Goal: Task Accomplishment & Management: Complete application form

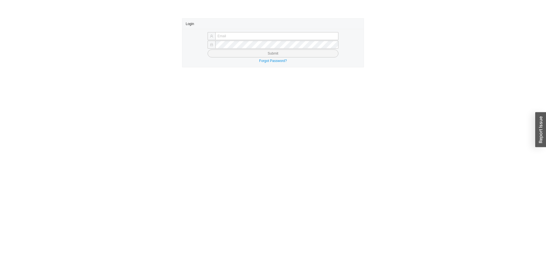
type input "butch@asbathnj.com"
click at [241, 51] on button "Submit" at bounding box center [273, 54] width 131 height 8
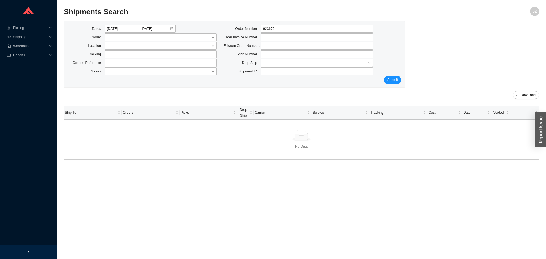
click at [123, 50] on div "Dates 08/28/2025 08/28/2025 Carrier Location Tracking Custom Reference Stores" at bounding box center [142, 50] width 156 height 51
click at [127, 53] on input "text" at bounding box center [161, 54] width 112 height 8
click at [121, 54] on input "text" at bounding box center [161, 54] width 112 height 8
click at [121, 48] on input "search" at bounding box center [159, 45] width 104 height 7
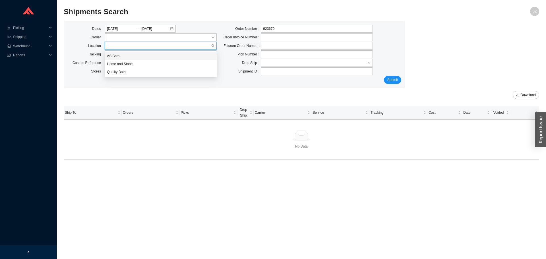
click at [81, 47] on div "Location" at bounding box center [85, 46] width 37 height 8
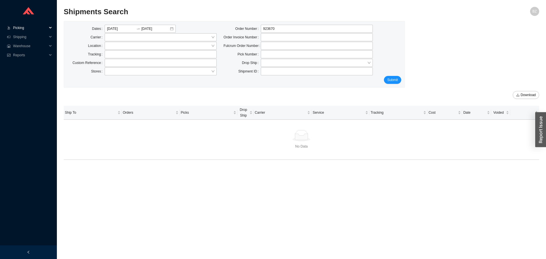
click at [20, 26] on span "Picking" at bounding box center [30, 27] width 34 height 9
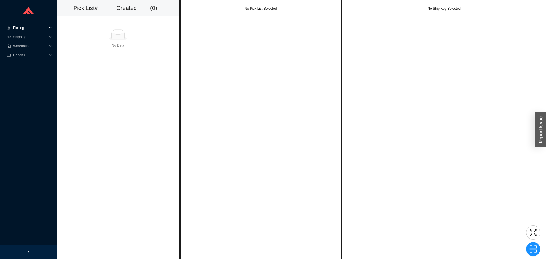
click at [22, 28] on span "Picking" at bounding box center [30, 27] width 34 height 9
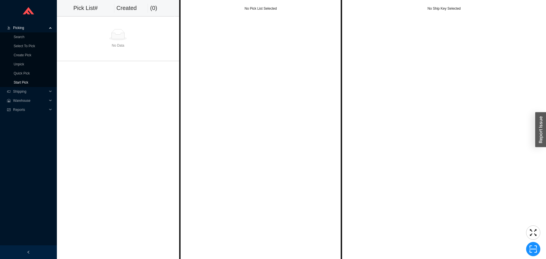
click at [27, 83] on link "Start Pick" at bounding box center [21, 83] width 15 height 4
click at [21, 44] on link "Select To Pick" at bounding box center [24, 46] width 21 height 4
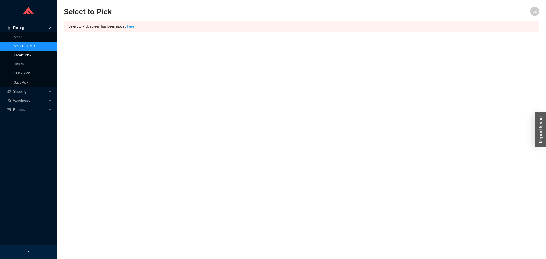
click at [21, 54] on link "Create Pick" at bounding box center [23, 55] width 18 height 4
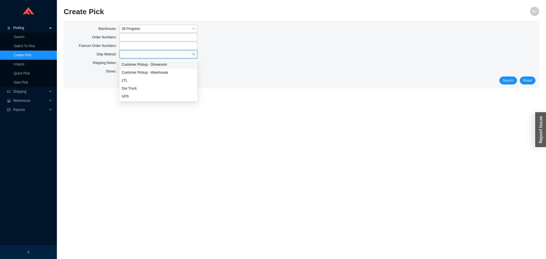
click at [146, 57] on input "search" at bounding box center [157, 54] width 70 height 7
click at [137, 88] on div "Our Truck" at bounding box center [158, 88] width 73 height 5
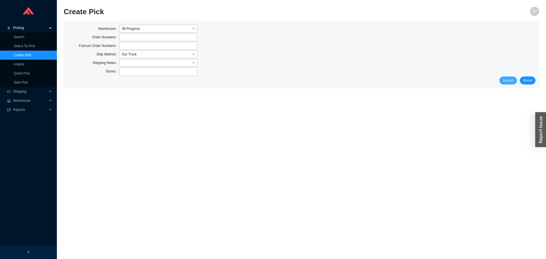
click at [508, 78] on span "Search" at bounding box center [508, 81] width 11 height 6
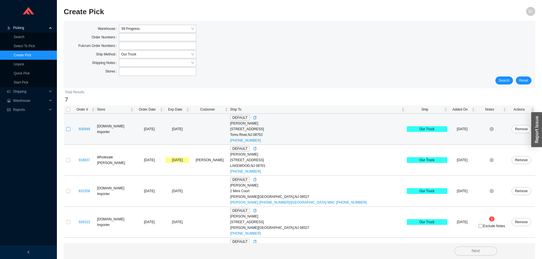
click at [67, 129] on input "checkbox" at bounding box center [68, 129] width 4 height 4
checkbox input "true"
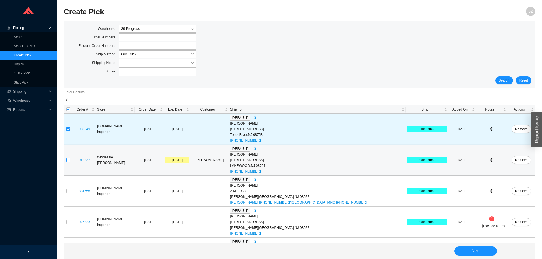
click at [69, 160] on input "checkbox" at bounding box center [68, 160] width 4 height 4
checkbox input "true"
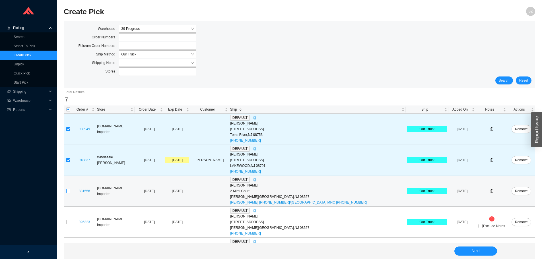
click at [68, 191] on input "checkbox" at bounding box center [68, 191] width 4 height 4
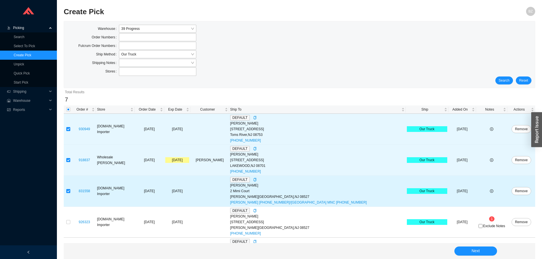
click at [68, 191] on input "checkbox" at bounding box center [68, 191] width 4 height 4
checkbox input "false"
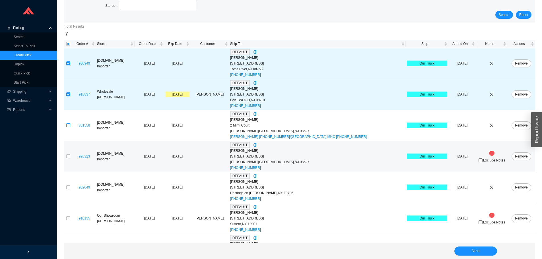
scroll to position [85, 0]
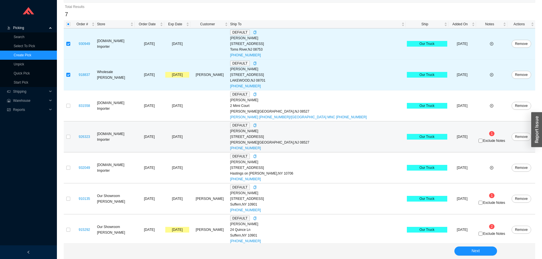
click at [66, 137] on td at bounding box center [68, 137] width 9 height 31
click at [67, 137] on input "checkbox" at bounding box center [68, 137] width 4 height 4
checkbox input "true"
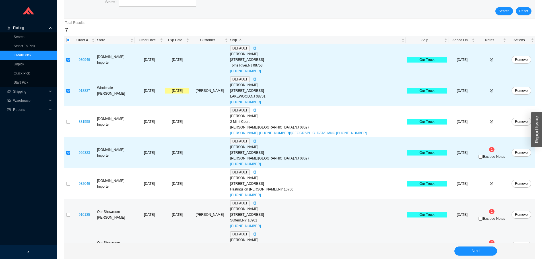
scroll to position [59, 0]
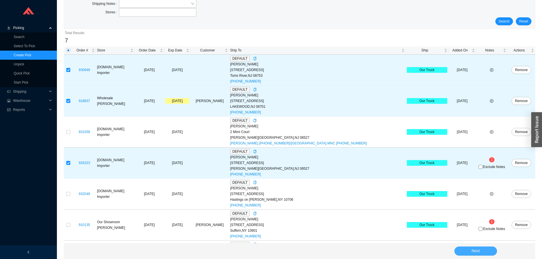
click at [480, 250] on span "Next" at bounding box center [476, 251] width 8 height 7
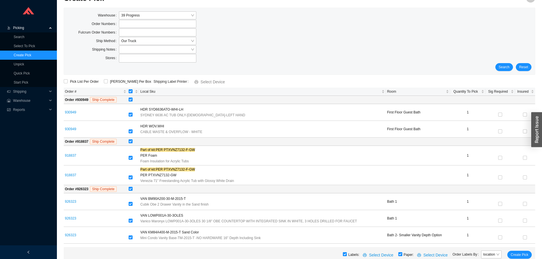
scroll to position [13, 0]
click at [522, 254] on span "Create Pick" at bounding box center [520, 255] width 18 height 6
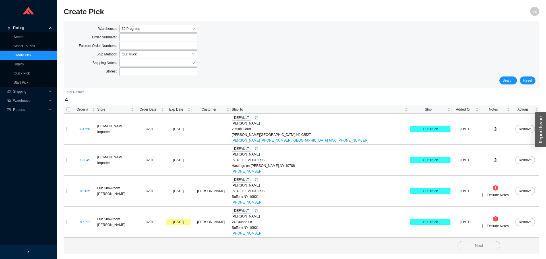
click at [291, 68] on div "Stores" at bounding box center [301, 71] width 468 height 9
click at [163, 55] on span "Our Truck" at bounding box center [158, 54] width 73 height 7
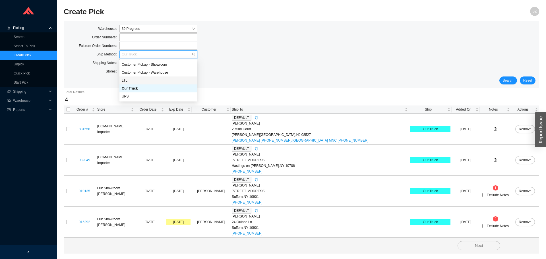
click at [130, 83] on div "LTL" at bounding box center [158, 80] width 73 height 5
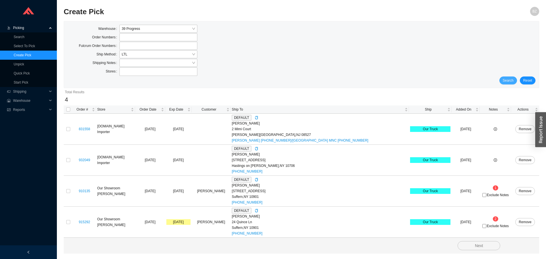
click at [504, 81] on button "Search" at bounding box center [509, 81] width 18 height 8
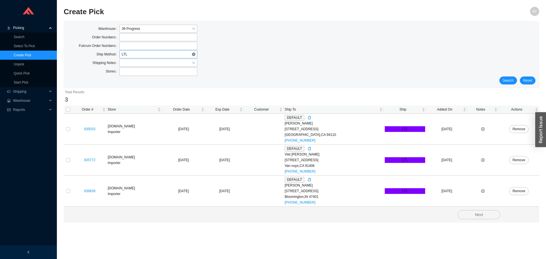
click at [131, 57] on span "LTL" at bounding box center [158, 54] width 73 height 7
click at [132, 88] on div "Our Truck" at bounding box center [158, 88] width 73 height 5
click at [507, 79] on span "Search" at bounding box center [508, 81] width 11 height 6
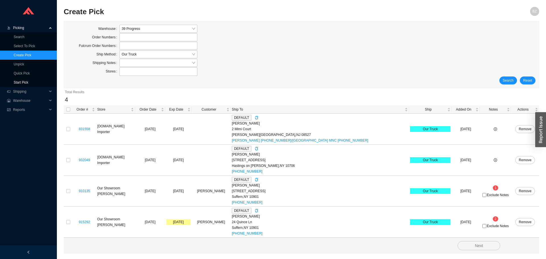
click at [24, 81] on link "Start Pick" at bounding box center [21, 83] width 15 height 4
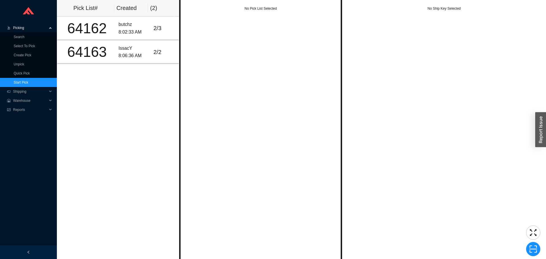
click at [24, 81] on link "Start Pick" at bounding box center [21, 83] width 15 height 4
click at [101, 32] on div "64162" at bounding box center [87, 28] width 54 height 14
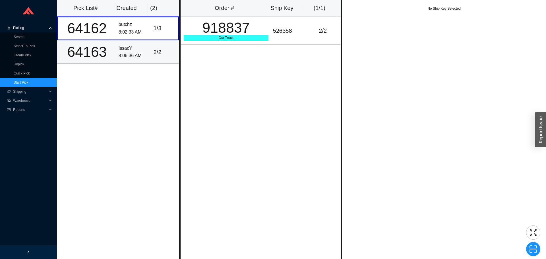
click at [137, 47] on div "IssacY" at bounding box center [134, 49] width 30 height 8
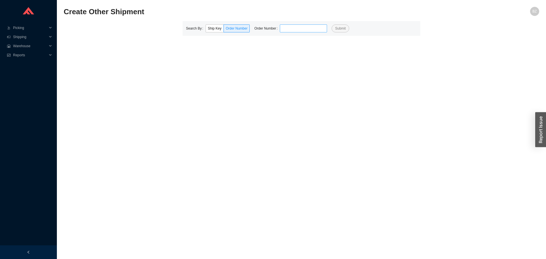
click at [287, 27] on input "tel" at bounding box center [303, 28] width 47 height 8
type input "926323"
click at [332, 24] on button "Submit" at bounding box center [340, 28] width 17 height 8
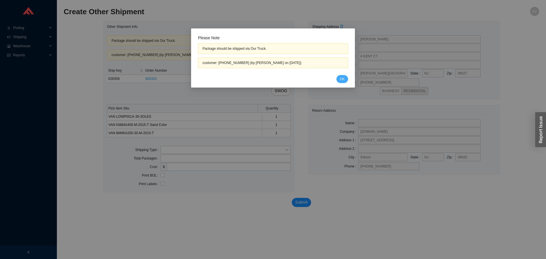
click at [339, 79] on button "OK" at bounding box center [343, 79] width 12 height 8
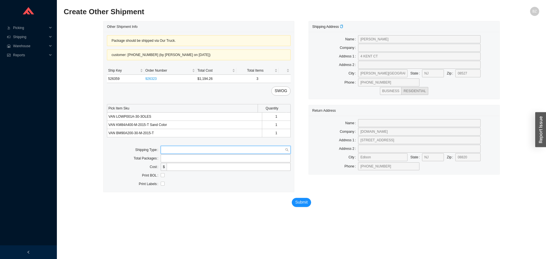
click at [165, 148] on input "search" at bounding box center [224, 149] width 122 height 7
click at [168, 158] on div "Our Truck" at bounding box center [226, 160] width 126 height 5
click at [181, 166] on input "text" at bounding box center [226, 167] width 130 height 8
type input "bz"
click at [162, 186] on label at bounding box center [163, 184] width 4 height 6
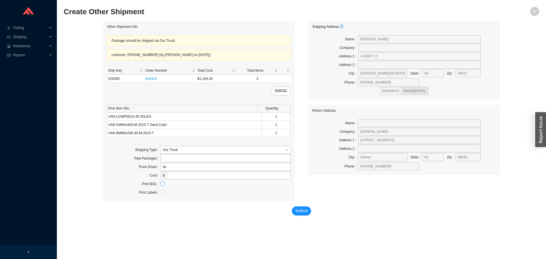
click at [162, 186] on input "checkbox" at bounding box center [163, 184] width 4 height 4
checkbox input "true"
click at [305, 212] on span "Submit" at bounding box center [301, 211] width 13 height 7
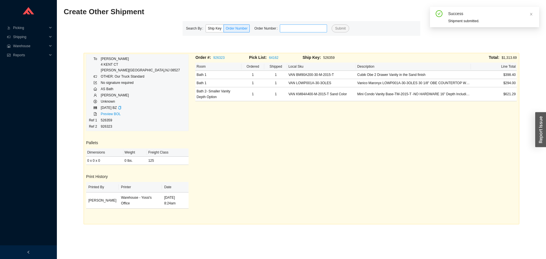
click at [310, 29] on input "tel" at bounding box center [303, 28] width 47 height 8
click at [332, 24] on button "Submit" at bounding box center [340, 28] width 17 height 8
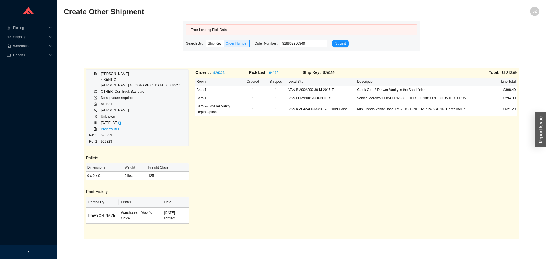
click at [293, 45] on input "918837930949" at bounding box center [303, 44] width 47 height 8
click at [291, 45] on input "918837930949" at bounding box center [303, 44] width 47 height 8
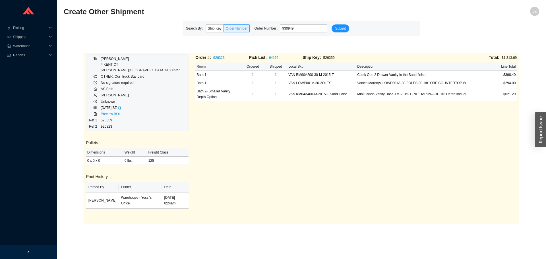
type input "930949"
click at [332, 24] on button "Submit" at bounding box center [340, 28] width 17 height 8
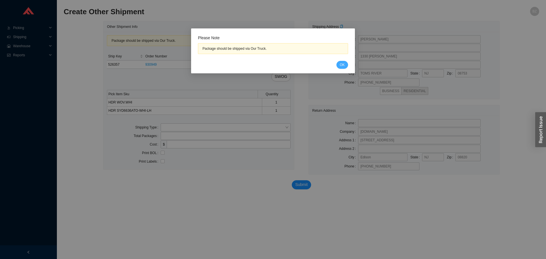
click at [344, 64] on span "OK" at bounding box center [342, 65] width 5 height 6
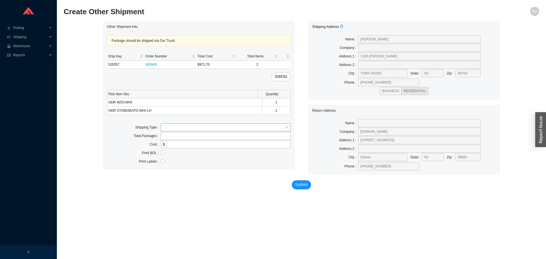
click at [204, 129] on input "search" at bounding box center [224, 127] width 122 height 7
click at [172, 138] on div "Our Truck" at bounding box center [226, 137] width 126 height 5
drag, startPoint x: 180, startPoint y: 145, endPoint x: 187, endPoint y: 149, distance: 8.3
click at [180, 145] on input "text" at bounding box center [226, 145] width 130 height 8
type input "bz"
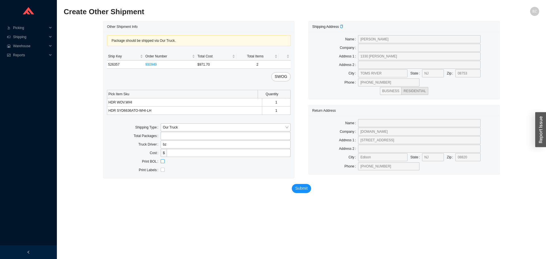
click at [161, 162] on input "checkbox" at bounding box center [163, 161] width 4 height 4
checkbox input "true"
click at [305, 188] on span "Submit" at bounding box center [301, 188] width 13 height 7
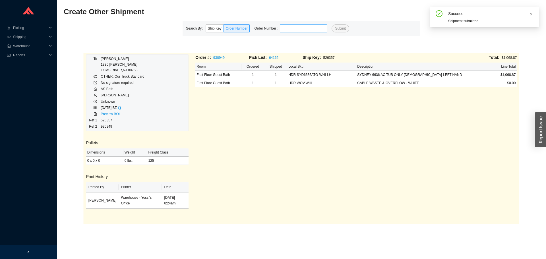
click at [295, 25] on input "tel" at bounding box center [303, 28] width 47 height 8
type input "936587"
click at [332, 24] on button "Submit" at bounding box center [340, 28] width 17 height 8
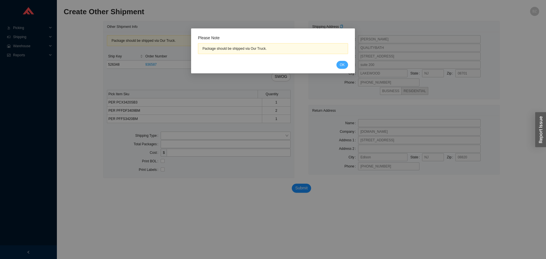
click at [344, 65] on span "OK" at bounding box center [342, 65] width 5 height 6
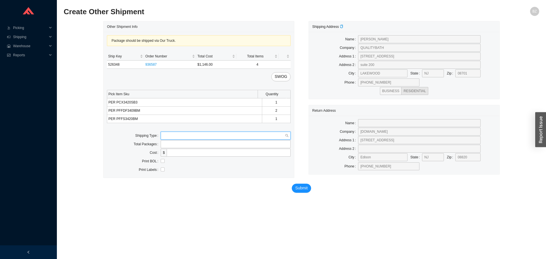
click at [194, 137] on input "search" at bounding box center [224, 135] width 122 height 7
click at [176, 148] on div "Our Truck" at bounding box center [226, 145] width 126 height 5
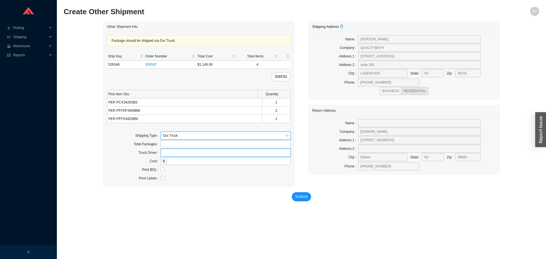
click at [202, 155] on input "text" at bounding box center [226, 153] width 130 height 8
type input "bz"
click at [164, 169] on input "checkbox" at bounding box center [163, 170] width 4 height 4
checkbox input "true"
click at [207, 204] on div "Submit" at bounding box center [301, 198] width 396 height 23
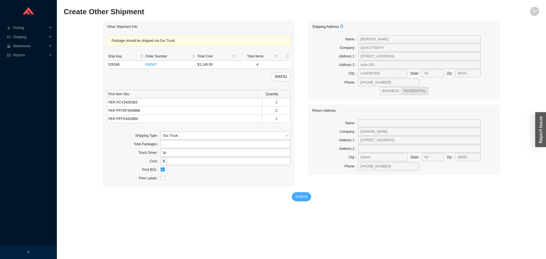
click at [306, 198] on span "Submit" at bounding box center [301, 197] width 13 height 7
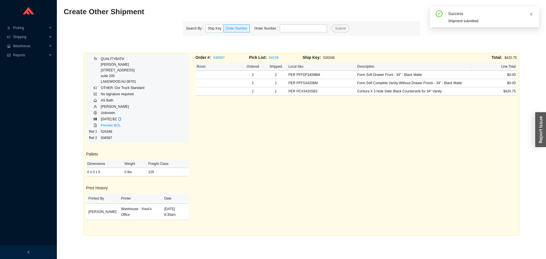
click at [532, 14] on icon "close" at bounding box center [531, 14] width 3 height 3
click at [300, 28] on input "tel" at bounding box center [303, 28] width 47 height 8
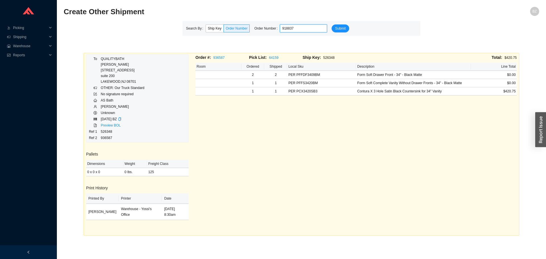
type input "918837"
click at [332, 24] on button "Submit" at bounding box center [340, 28] width 17 height 8
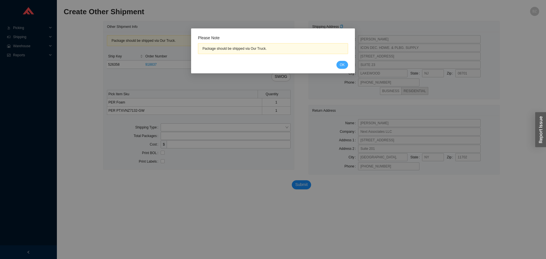
click at [343, 63] on span "OK" at bounding box center [342, 65] width 5 height 6
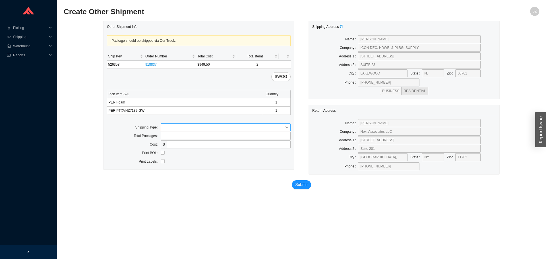
click at [164, 129] on input "search" at bounding box center [224, 127] width 122 height 7
click at [174, 133] on body ".warehouse-cart-packages-a{fill:none;stroke:currentColor;stroke-linecap:round;s…" at bounding box center [273, 129] width 546 height 259
click at [174, 137] on input "tel" at bounding box center [226, 136] width 130 height 8
click at [171, 129] on input "search" at bounding box center [224, 127] width 122 height 7
click at [174, 142] on div "Customer Pickup" at bounding box center [226, 146] width 130 height 8
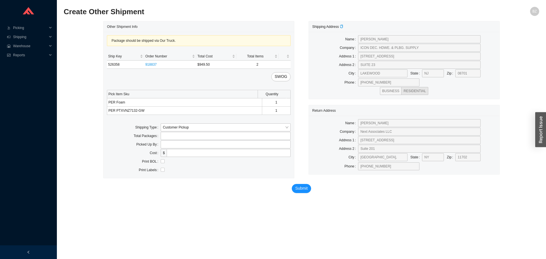
click at [177, 122] on div "Package should be shipped via Our Truck. Ship Key Order Number Total Cost Total…" at bounding box center [199, 105] width 191 height 146
click at [177, 128] on span "Customer Pickup" at bounding box center [226, 127] width 126 height 7
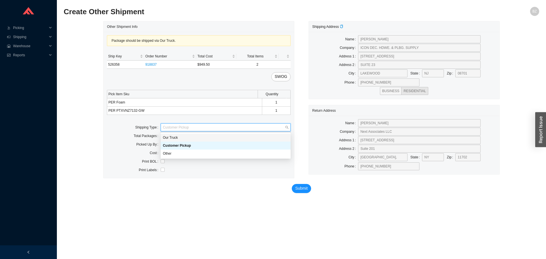
click at [179, 141] on div "Our Truck" at bounding box center [226, 138] width 130 height 8
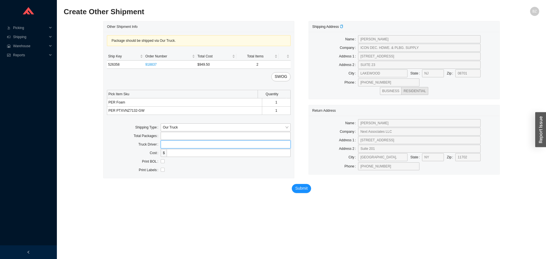
click at [184, 143] on input "text" at bounding box center [226, 145] width 130 height 8
type input "bz"
click at [163, 162] on input "checkbox" at bounding box center [163, 161] width 4 height 4
checkbox input "true"
click at [300, 190] on span "Submit" at bounding box center [301, 188] width 13 height 7
